Goal: Navigation & Orientation: Understand site structure

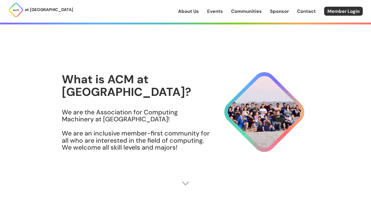
click at [218, 12] on link "Events" at bounding box center [215, 11] width 16 height 7
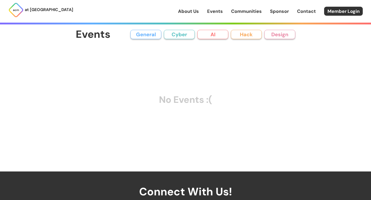
click at [185, 11] on link "About Us" at bounding box center [188, 11] width 21 height 7
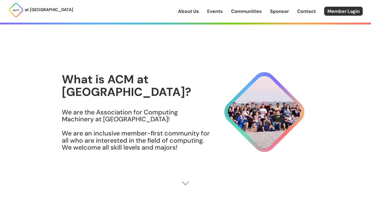
click at [245, 11] on link "Communities" at bounding box center [246, 11] width 31 height 7
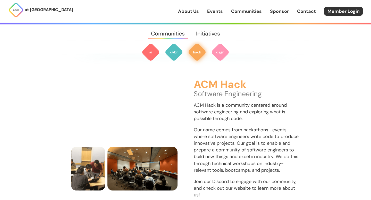
scroll to position [428, 0]
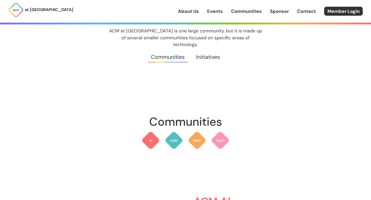
scroll to position [0, 0]
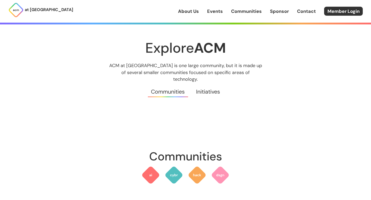
click at [286, 8] on link "Sponsor" at bounding box center [279, 11] width 19 height 7
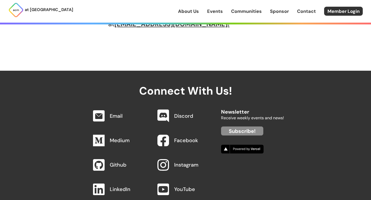
scroll to position [502, 0]
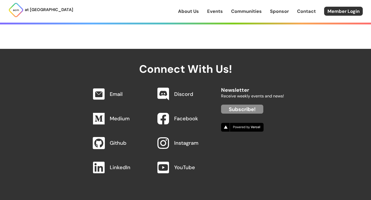
click at [98, 145] on img at bounding box center [98, 143] width 12 height 12
